Goal: Browse casually: Explore the website without a specific task or goal

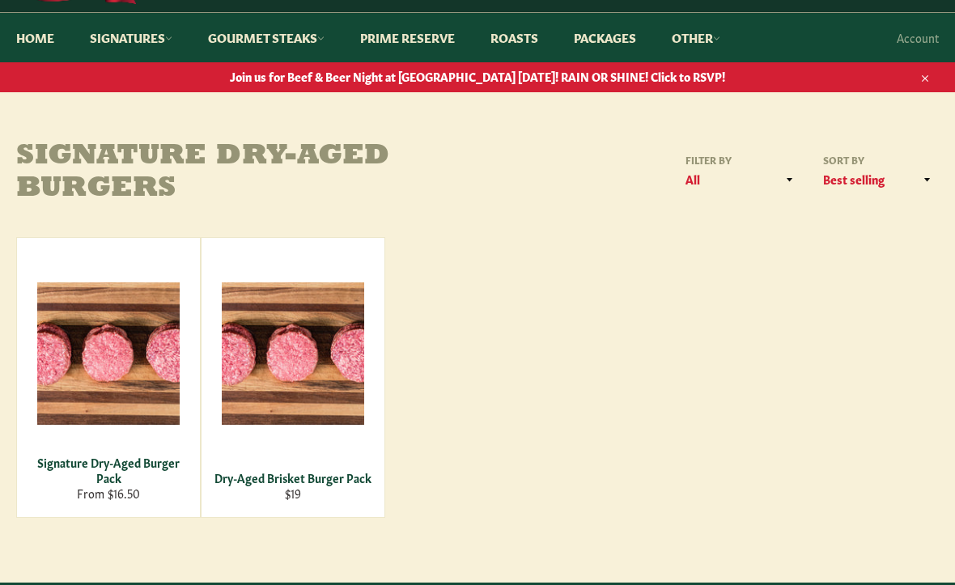
scroll to position [132, 0]
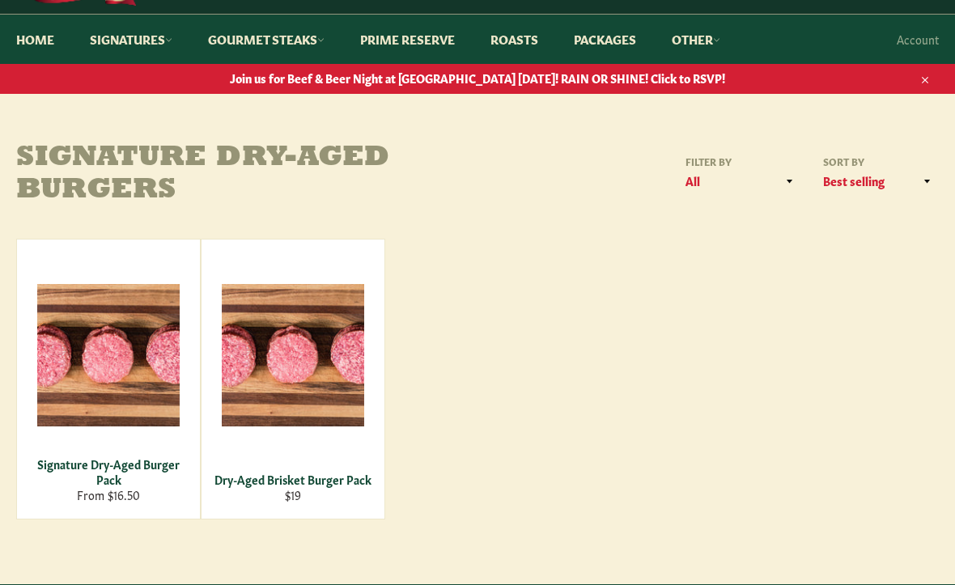
click at [300, 399] on div "View" at bounding box center [293, 379] width 183 height 279
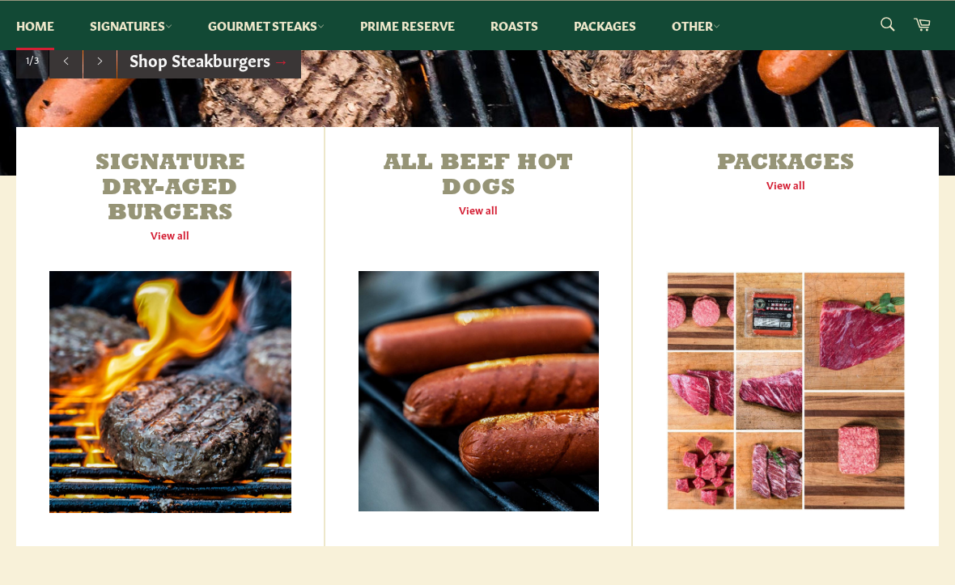
click at [763, 359] on link "Packages View all" at bounding box center [786, 336] width 306 height 419
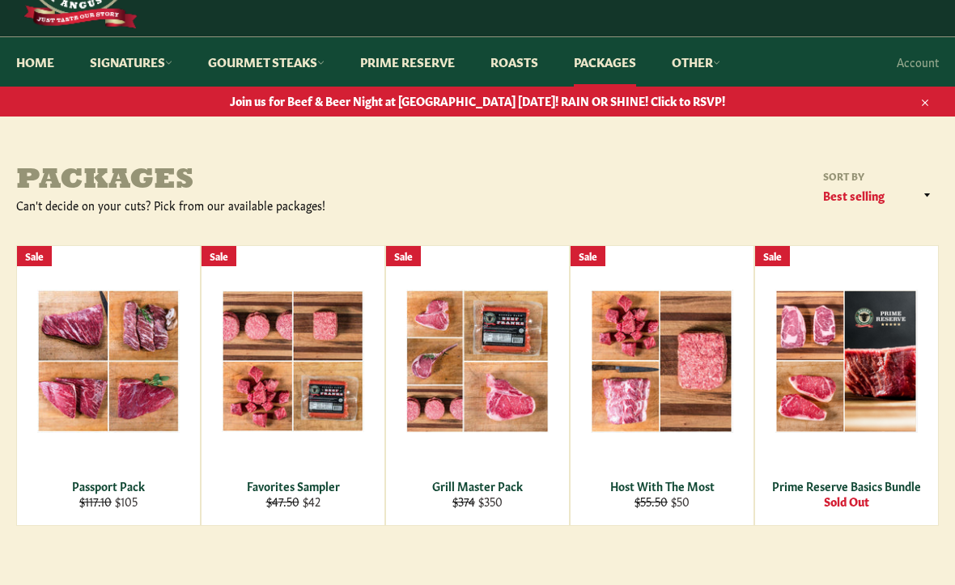
scroll to position [36, 0]
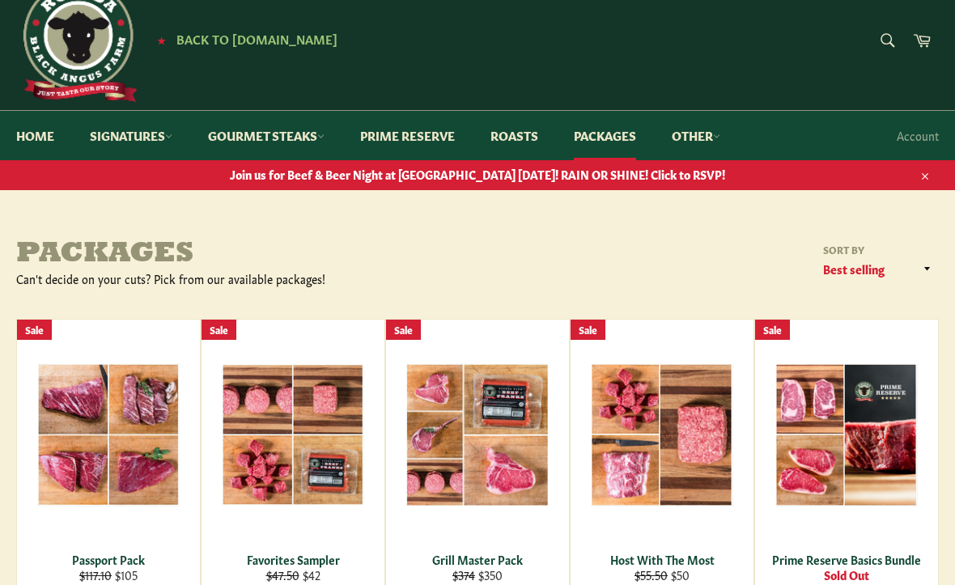
click at [156, 134] on link "Signatures" at bounding box center [131, 135] width 115 height 49
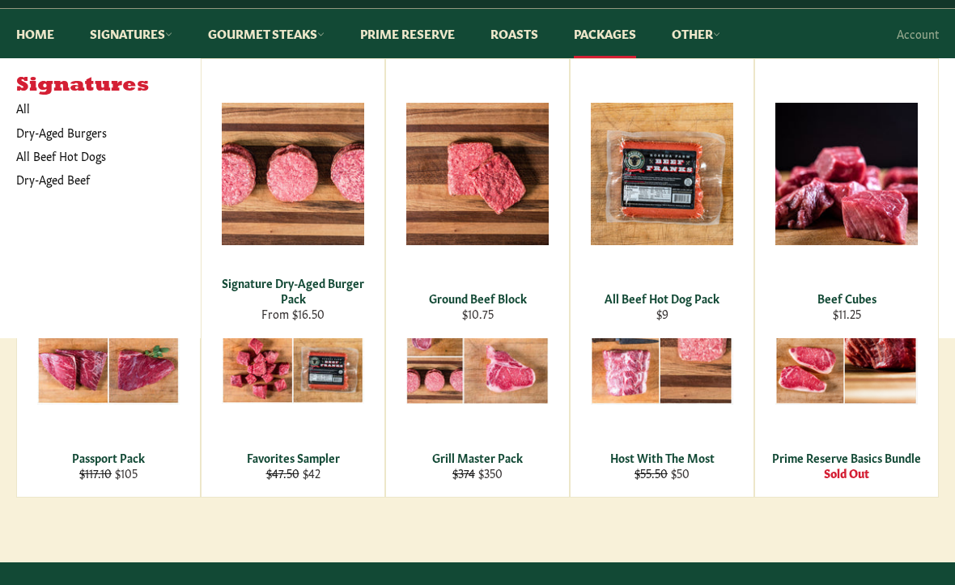
scroll to position [138, 0]
click at [488, 196] on span "View" at bounding box center [478, 200] width 104 height 41
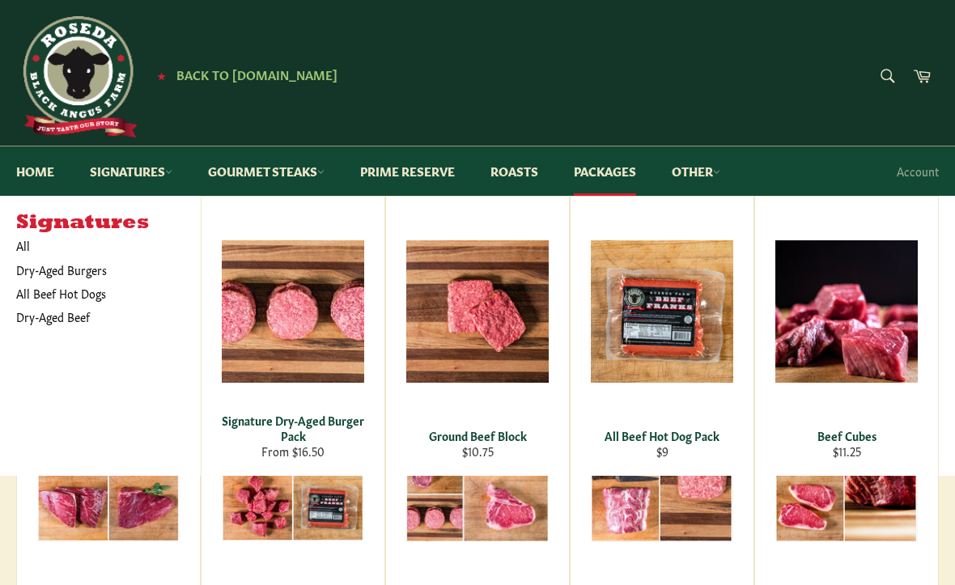
scroll to position [181, 0]
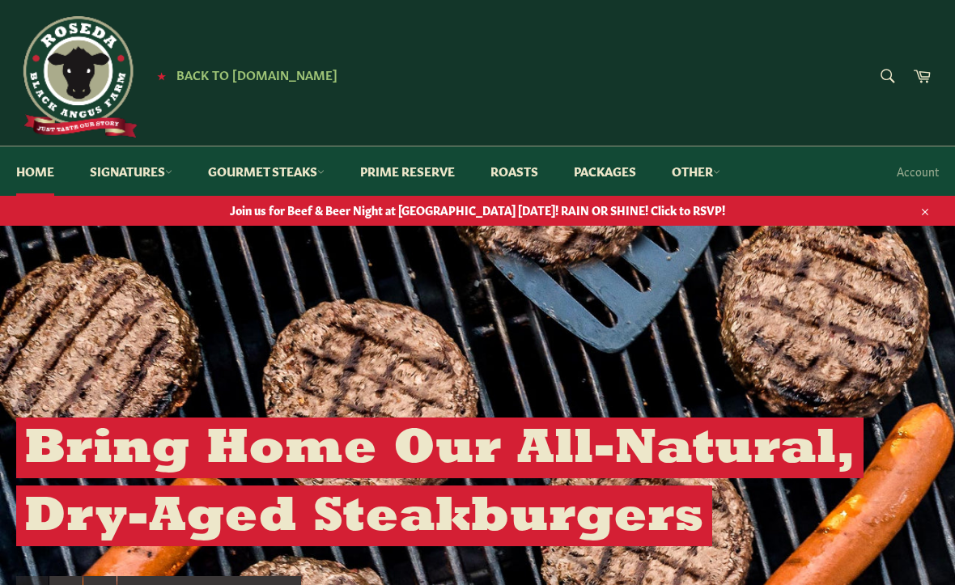
click at [531, 172] on link "Roasts" at bounding box center [514, 171] width 80 height 49
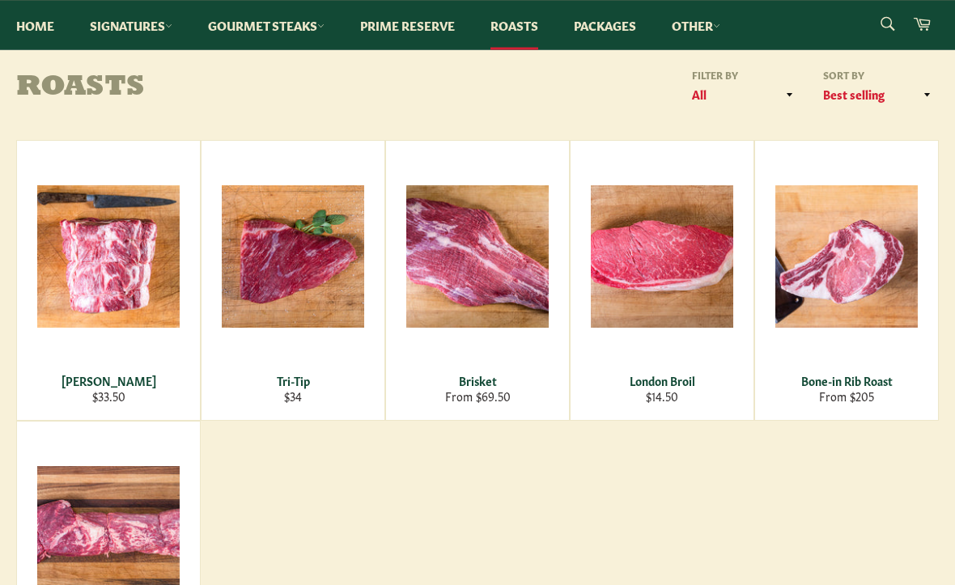
scroll to position [206, 0]
click at [298, 262] on span "View" at bounding box center [293, 282] width 104 height 41
click at [116, 262] on span "View" at bounding box center [109, 282] width 104 height 41
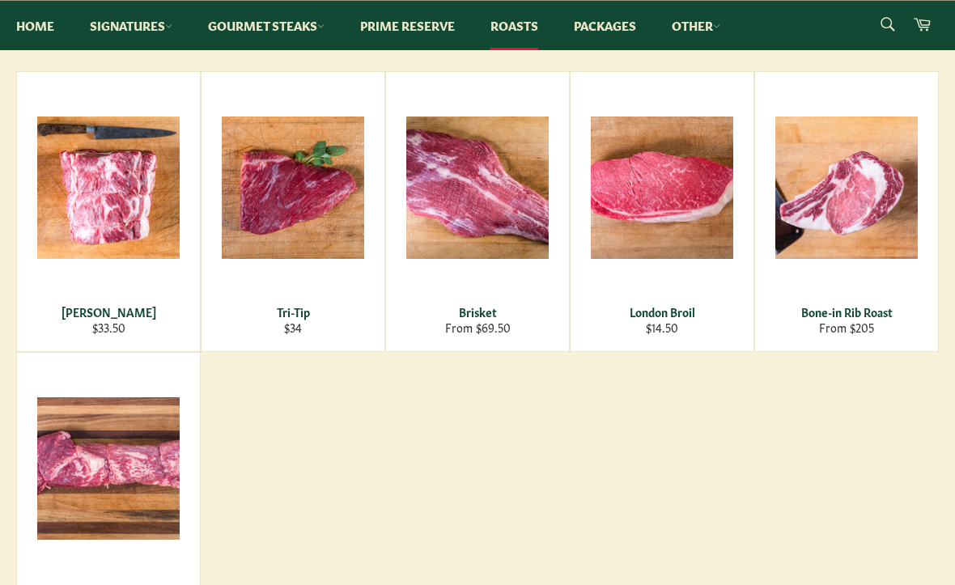
scroll to position [296, 0]
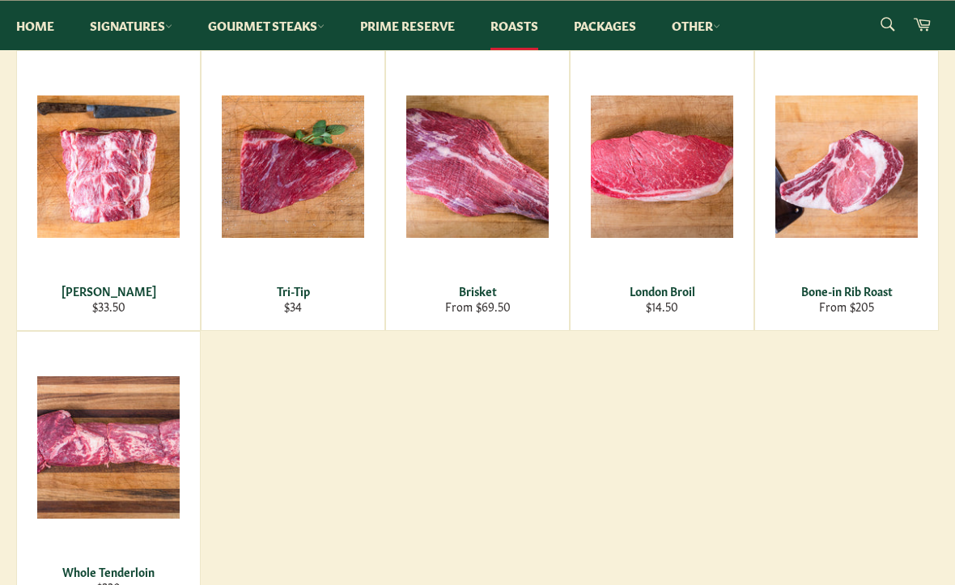
click at [488, 190] on span "View" at bounding box center [478, 192] width 104 height 41
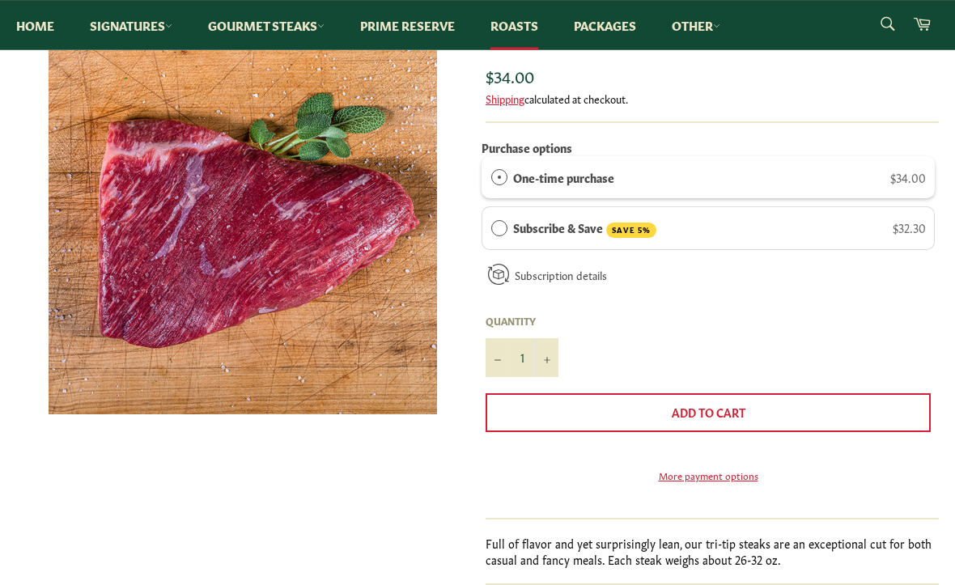
scroll to position [207, 0]
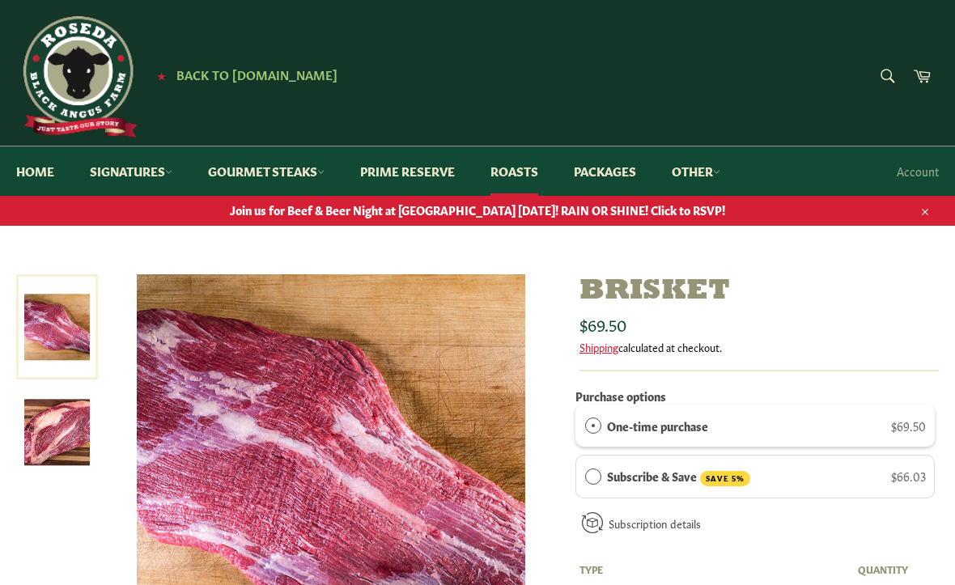
click at [431, 167] on link "Prime Reserve" at bounding box center [407, 171] width 127 height 49
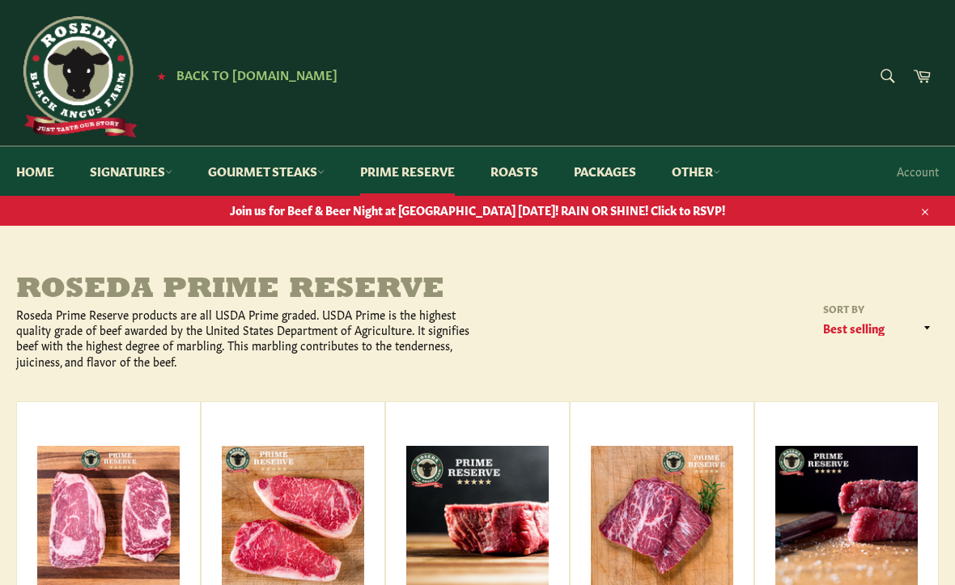
click at [155, 169] on link "Signatures" at bounding box center [131, 171] width 115 height 49
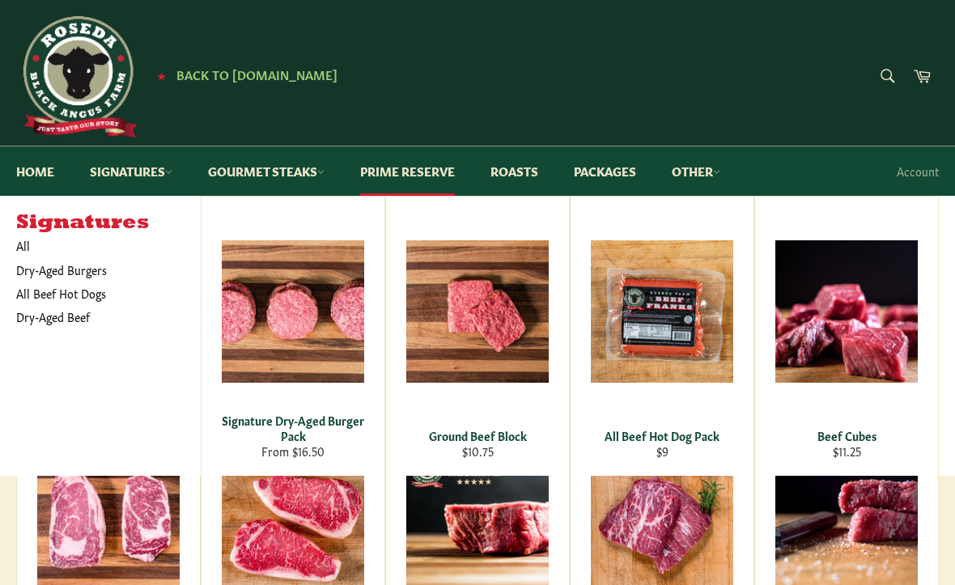
click at [493, 351] on div "View" at bounding box center [477, 336] width 183 height 279
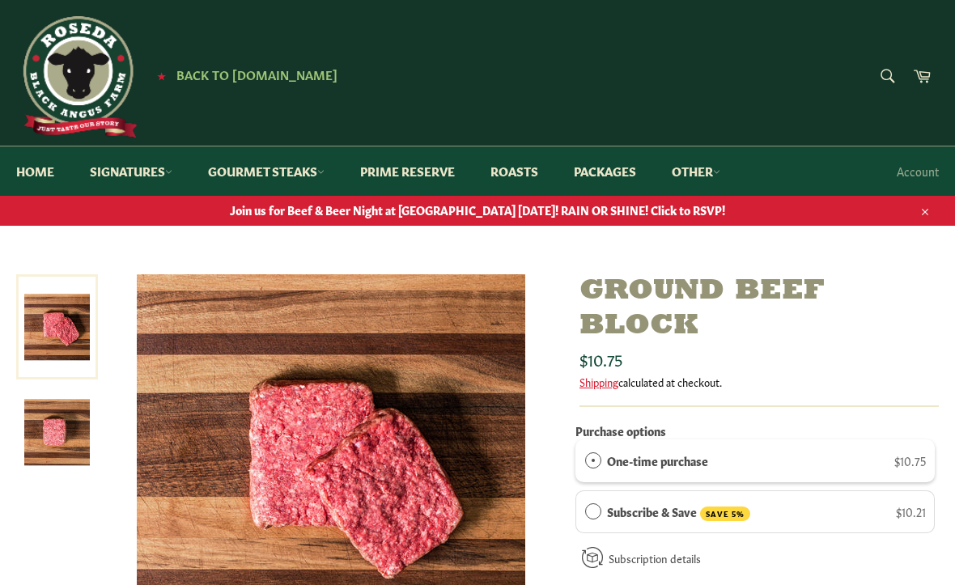
click at [39, 177] on link "Home" at bounding box center [35, 171] width 70 height 49
